Goal: Check status: Check status

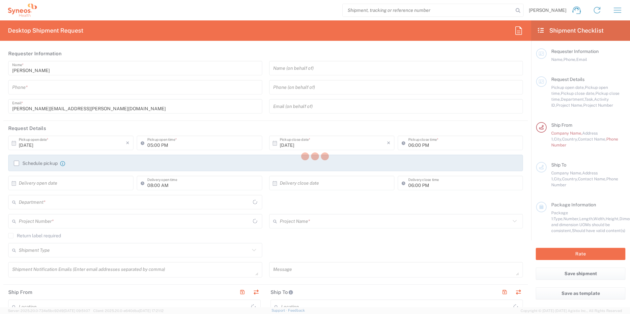
type input "3241"
type input "England"
type input "United Kingdom"
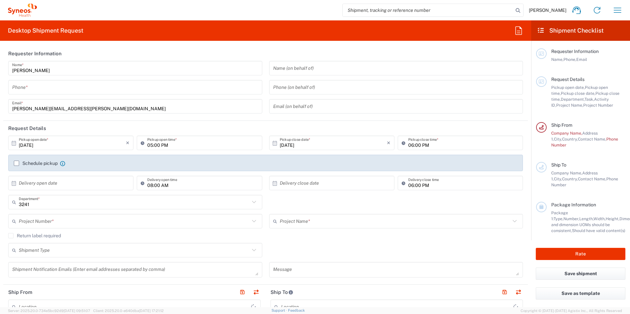
type input "Syneos Health UK Limited"
click at [550, 11] on span "Leah Crawford" at bounding box center [548, 10] width 38 height 6
click at [547, 12] on span "Leah Crawford" at bounding box center [548, 10] width 38 height 6
click at [617, 11] on icon "button" at bounding box center [617, 10] width 11 height 11
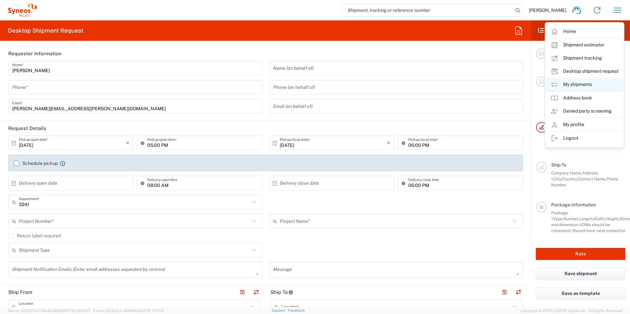
click at [573, 85] on link "My shipments" at bounding box center [584, 84] width 78 height 13
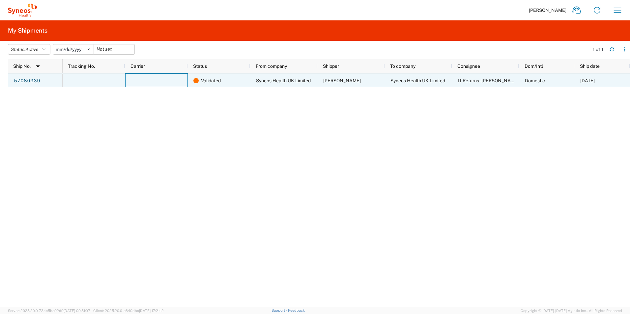
click at [179, 81] on div at bounding box center [156, 80] width 63 height 14
click at [219, 83] on span "Validated" at bounding box center [211, 81] width 20 height 14
click at [21, 79] on link "57080939" at bounding box center [27, 81] width 27 height 11
click at [35, 81] on link "57080939" at bounding box center [27, 81] width 27 height 11
